Goal: Transaction & Acquisition: Obtain resource

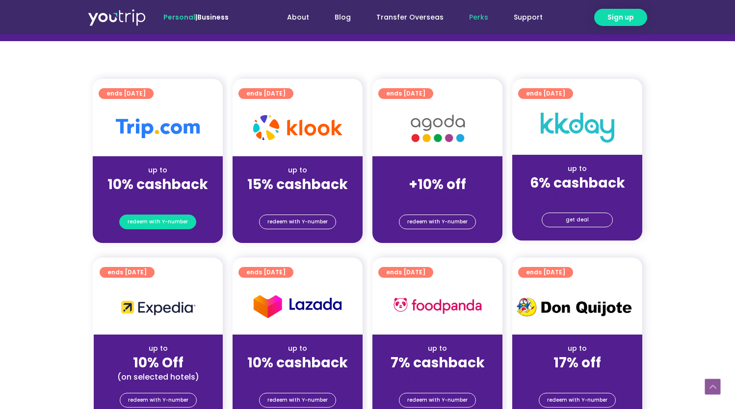
scroll to position [169, 0]
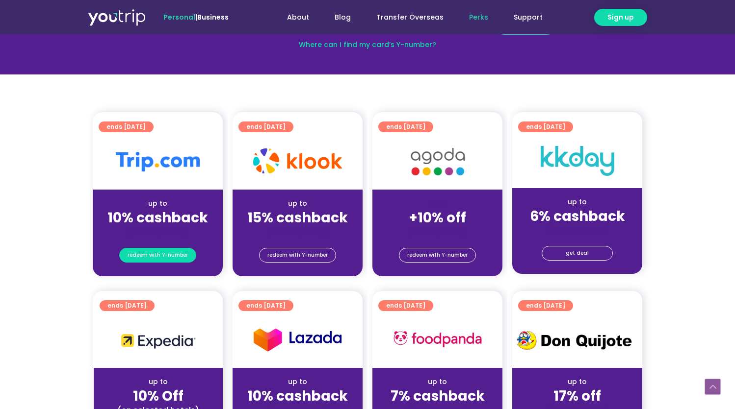
click at [171, 260] on span "redeem with Y-number" at bounding box center [157, 256] width 60 height 14
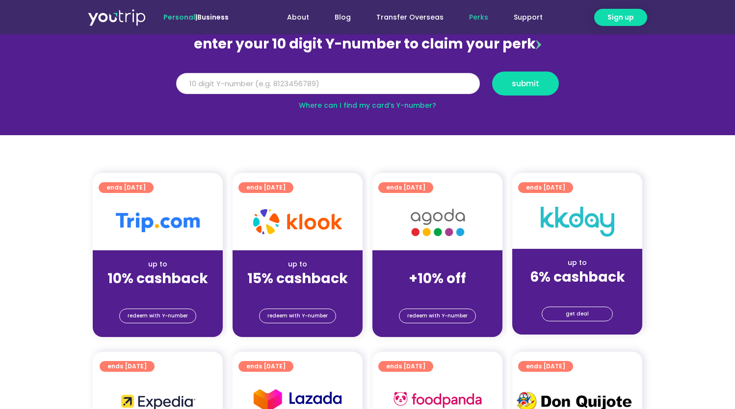
click at [300, 84] on input "Y Number" at bounding box center [328, 84] width 304 height 22
click at [310, 89] on input "Y Number" at bounding box center [328, 84] width 304 height 22
type input "8182897943"
click at [525, 83] on button "submit" at bounding box center [525, 84] width 67 height 24
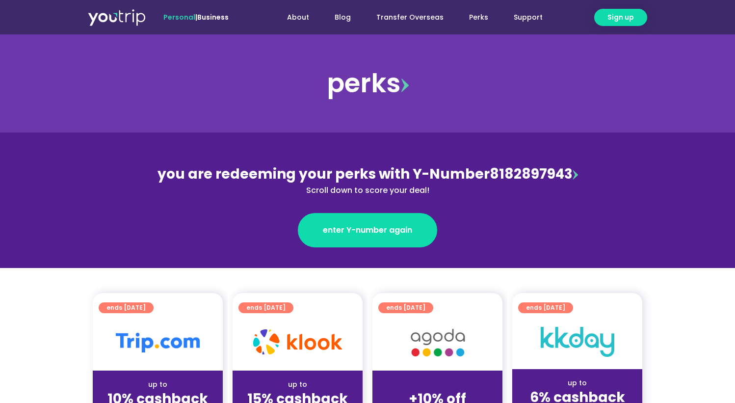
scroll to position [171, 0]
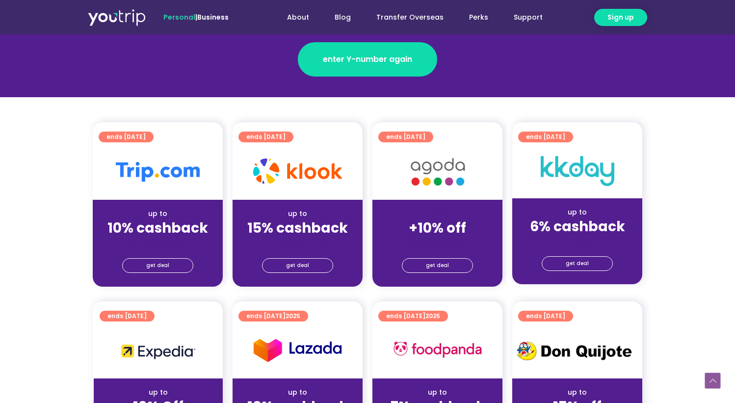
click at [184, 233] on strong "10% cashback" at bounding box center [157, 227] width 101 height 19
click at [166, 264] on span "get deal" at bounding box center [157, 265] width 23 height 14
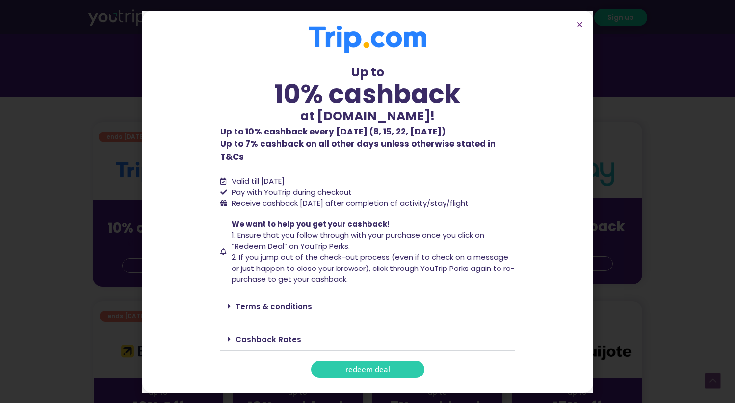
drag, startPoint x: 226, startPoint y: 140, endPoint x: 542, endPoint y: 152, distance: 316.5
click at [542, 152] on section "Up to 10% cashback at [DOMAIN_NAME]! Up to 10% cashback at [DOMAIN_NAME]! Up to…" at bounding box center [367, 201] width 451 height 381
click at [353, 365] on span "redeem deal" at bounding box center [367, 368] width 45 height 7
